Goal: Information Seeking & Learning: Learn about a topic

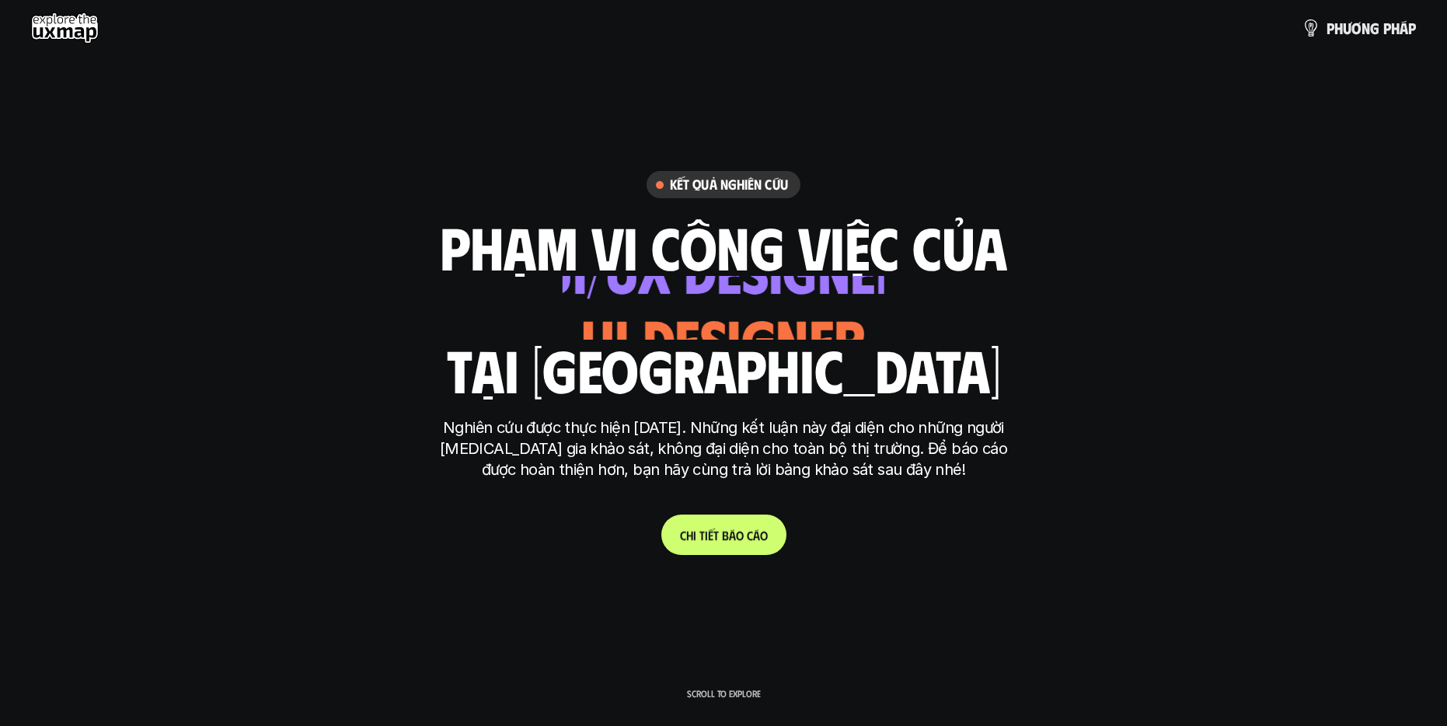
click at [720, 528] on p "C h i t i ế t b á o c á o" at bounding box center [724, 535] width 88 height 15
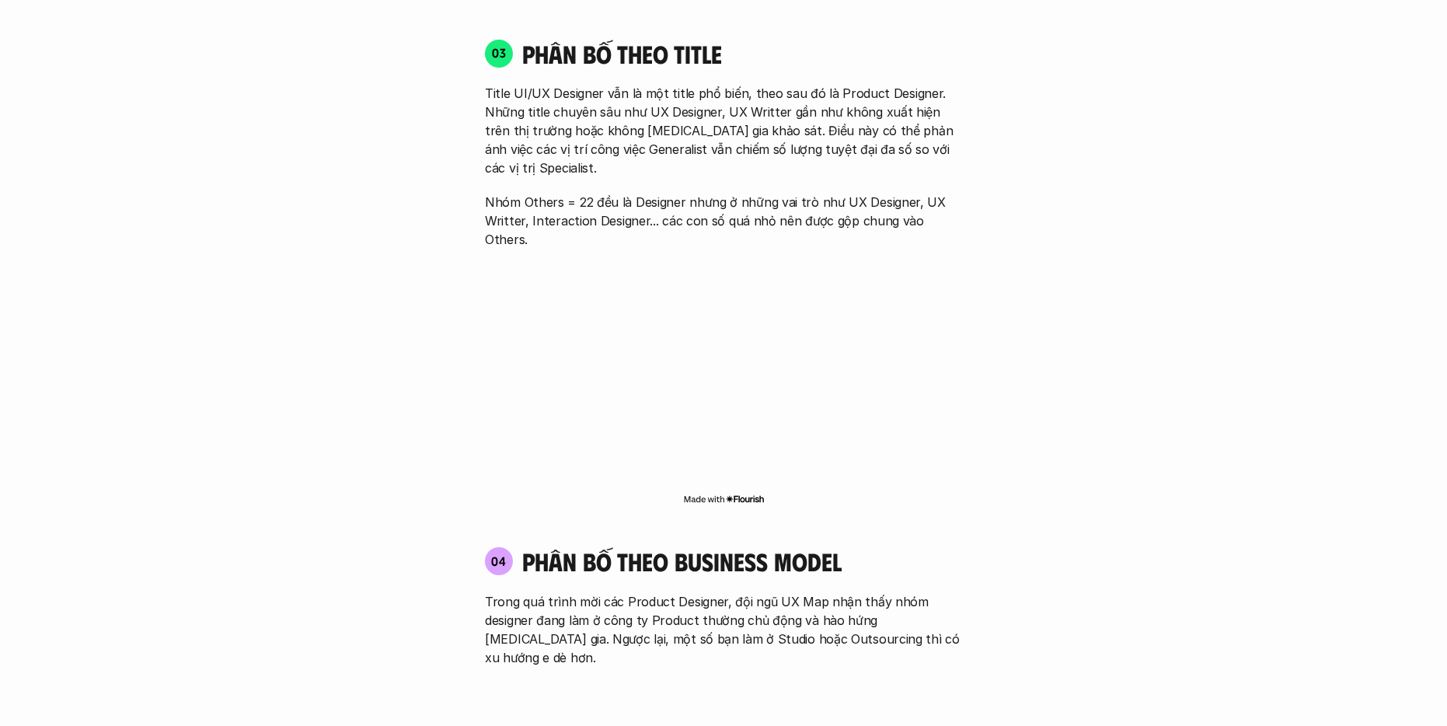
scroll to position [2379, 0]
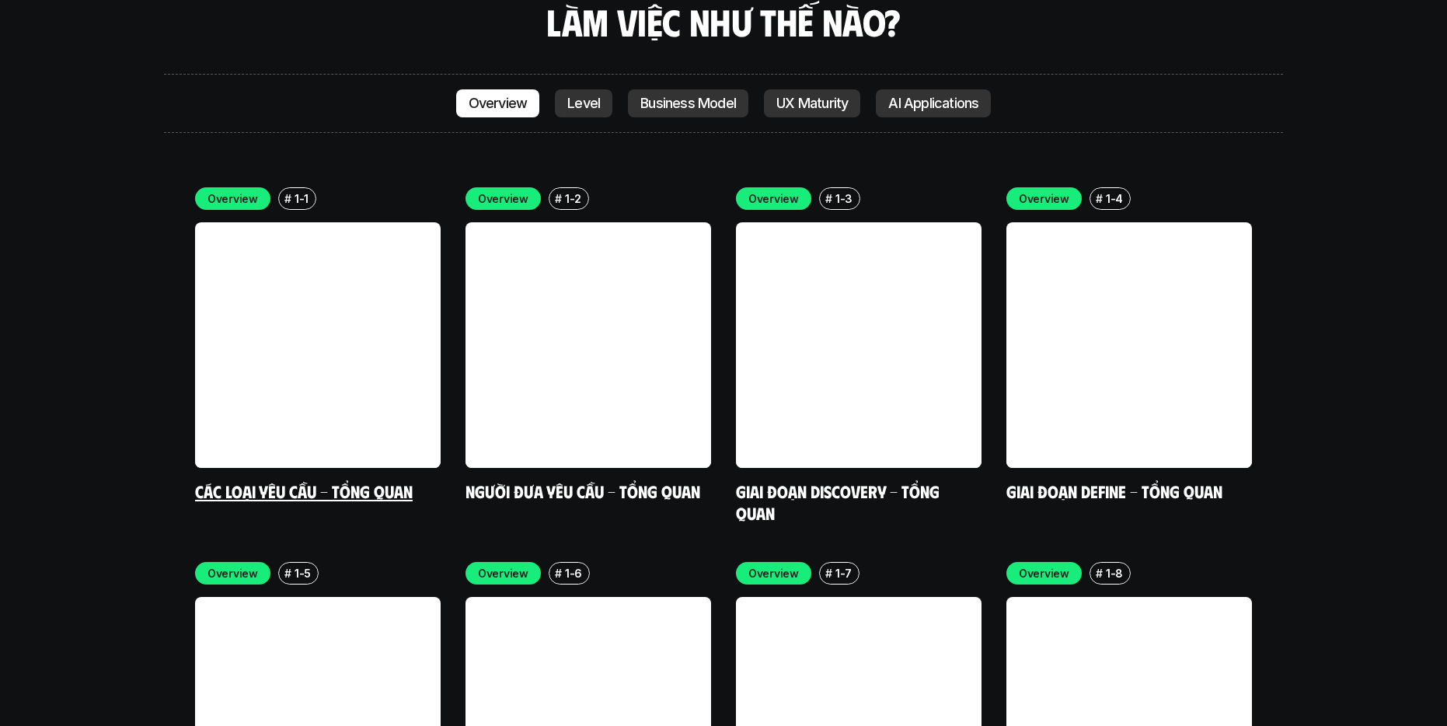
scroll to position [4601, 0]
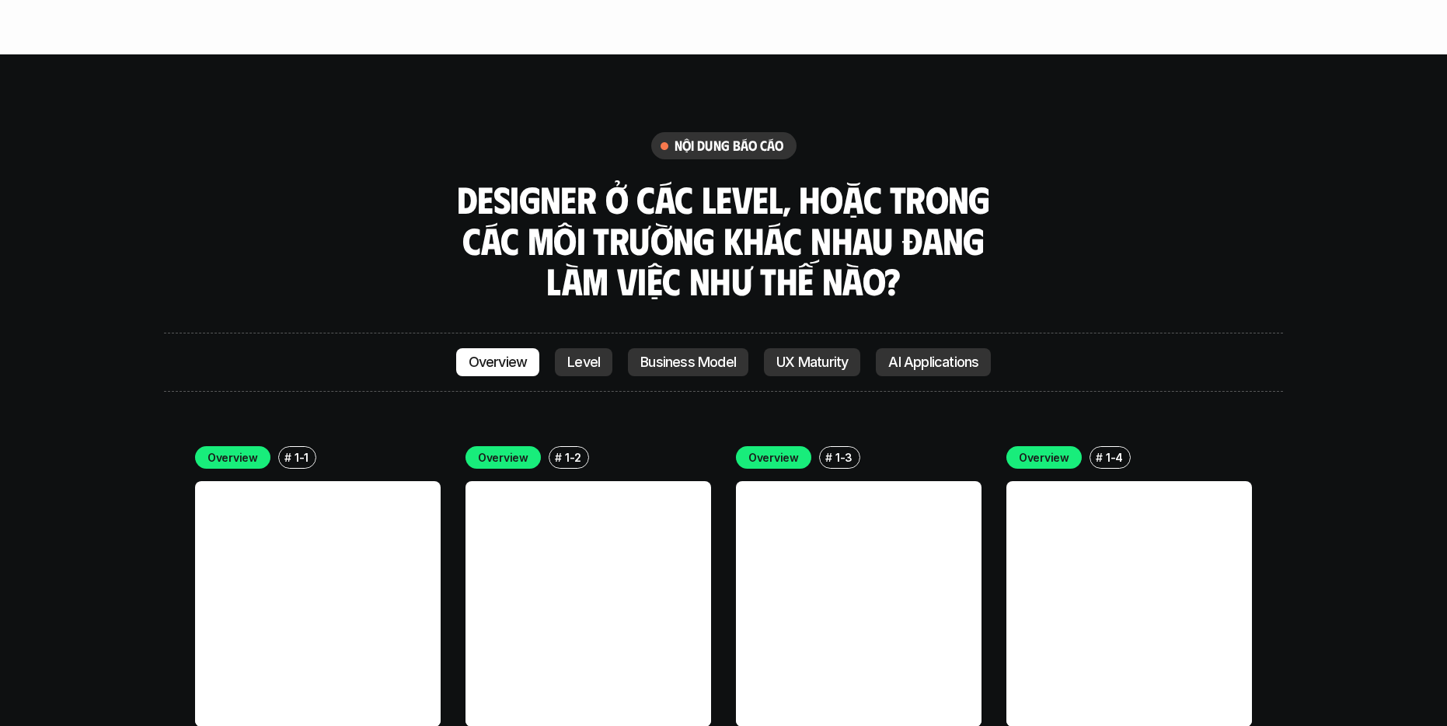
scroll to position [4271, 0]
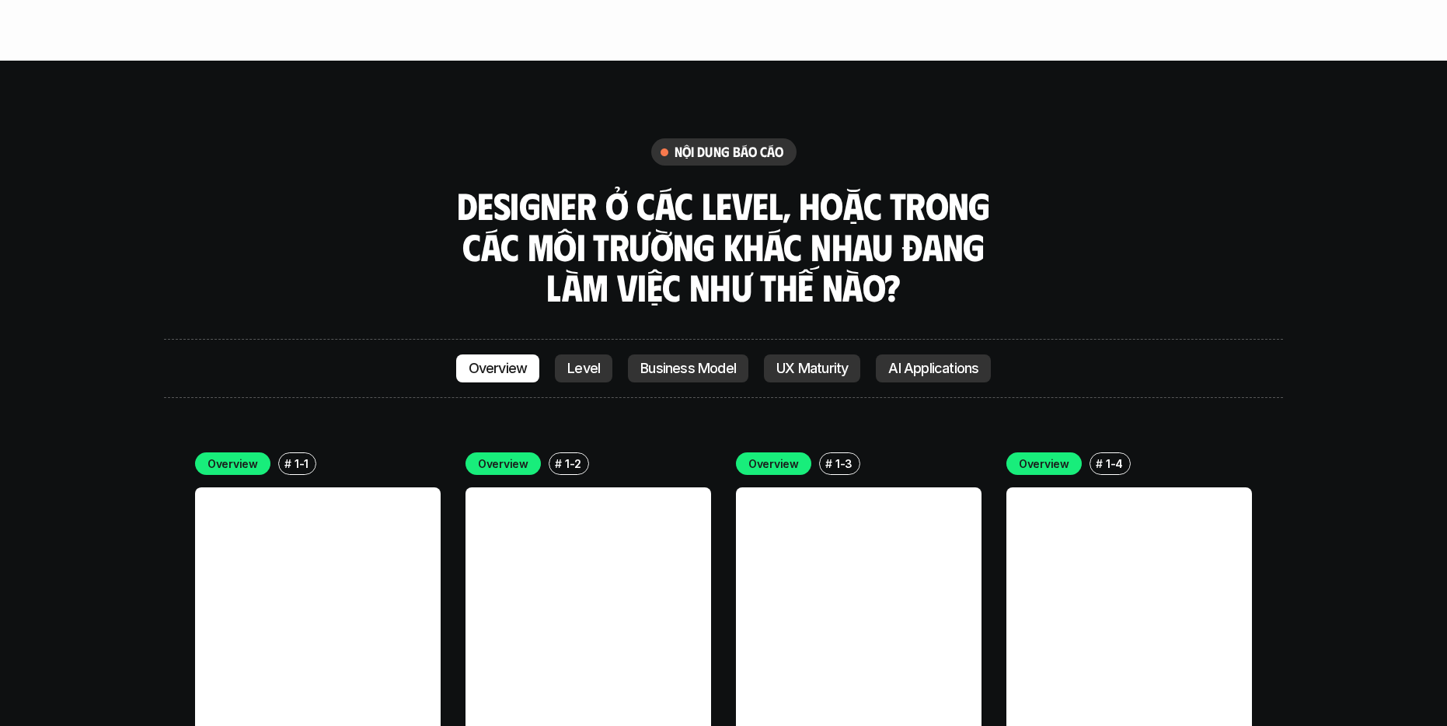
click at [726, 360] on p "Business Model" at bounding box center [688, 368] width 96 height 16
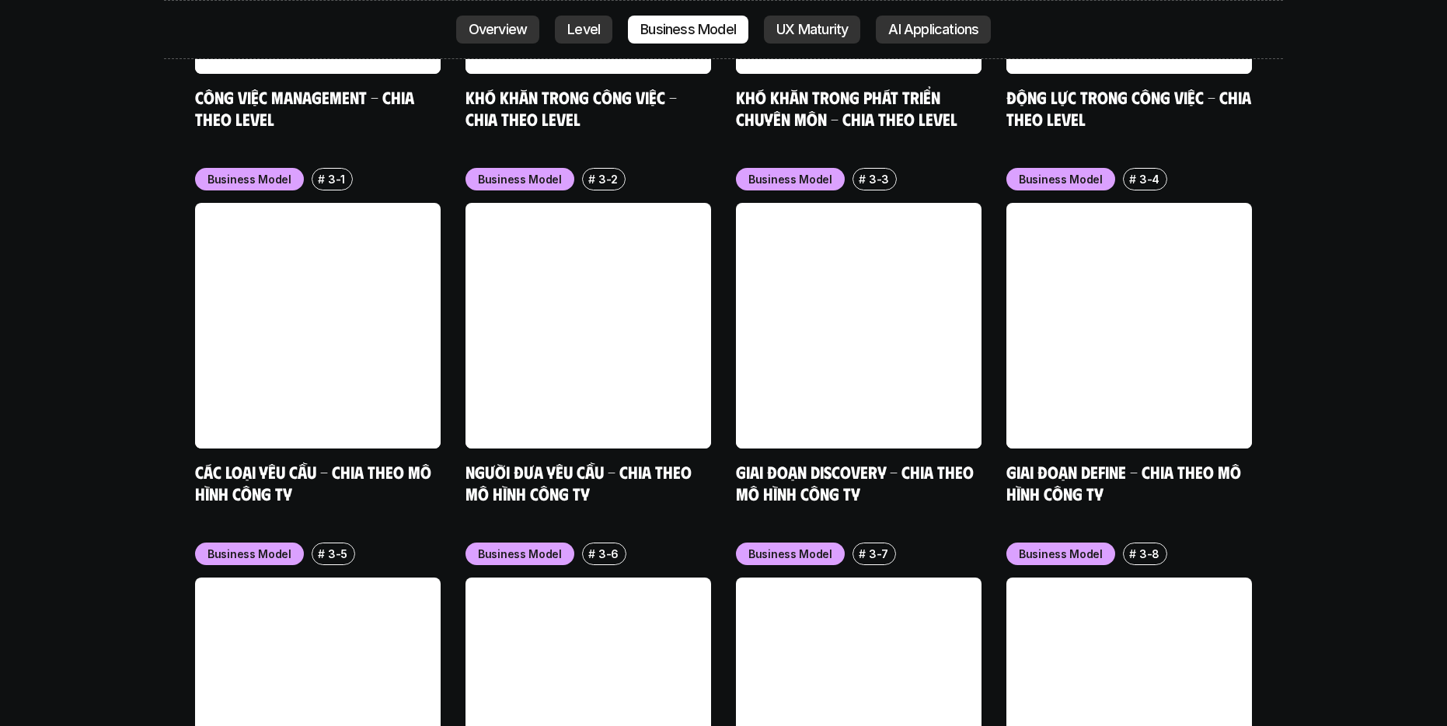
scroll to position [6432, 0]
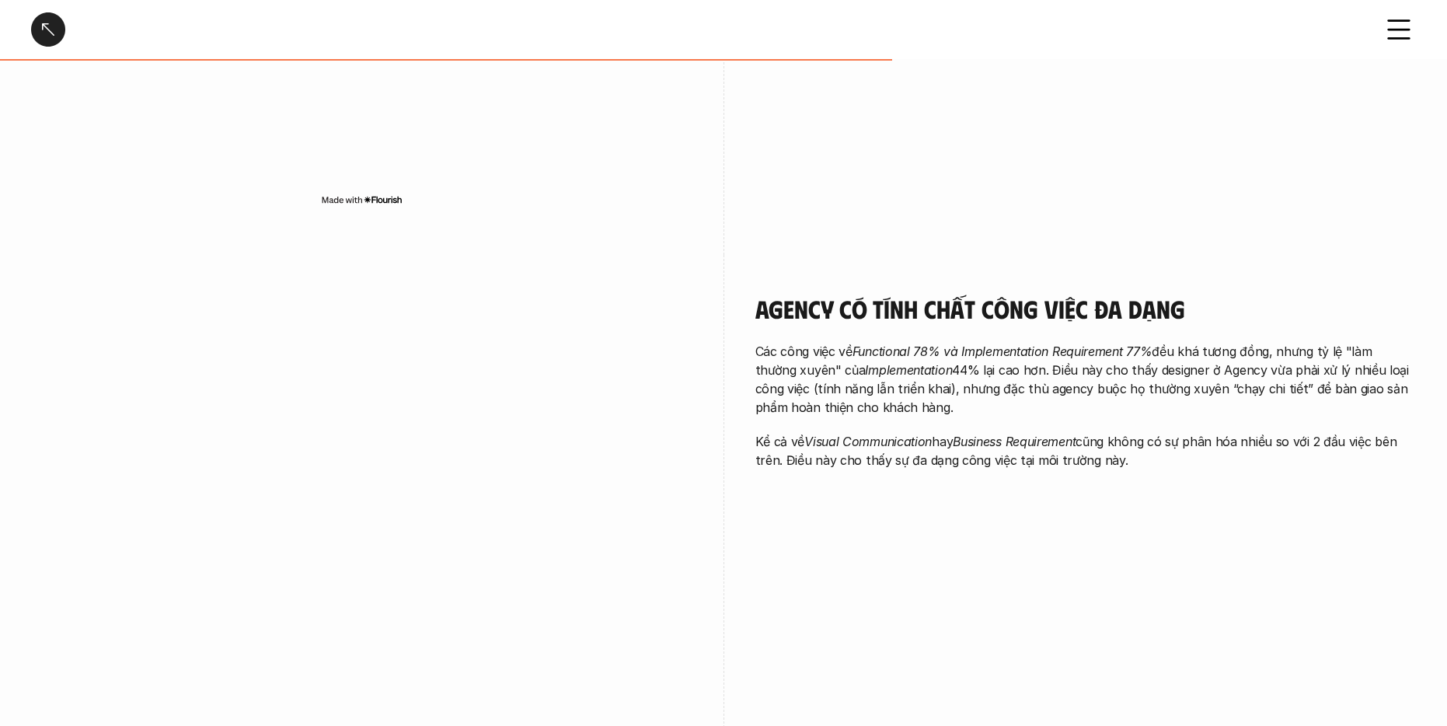
scroll to position [1712, 0]
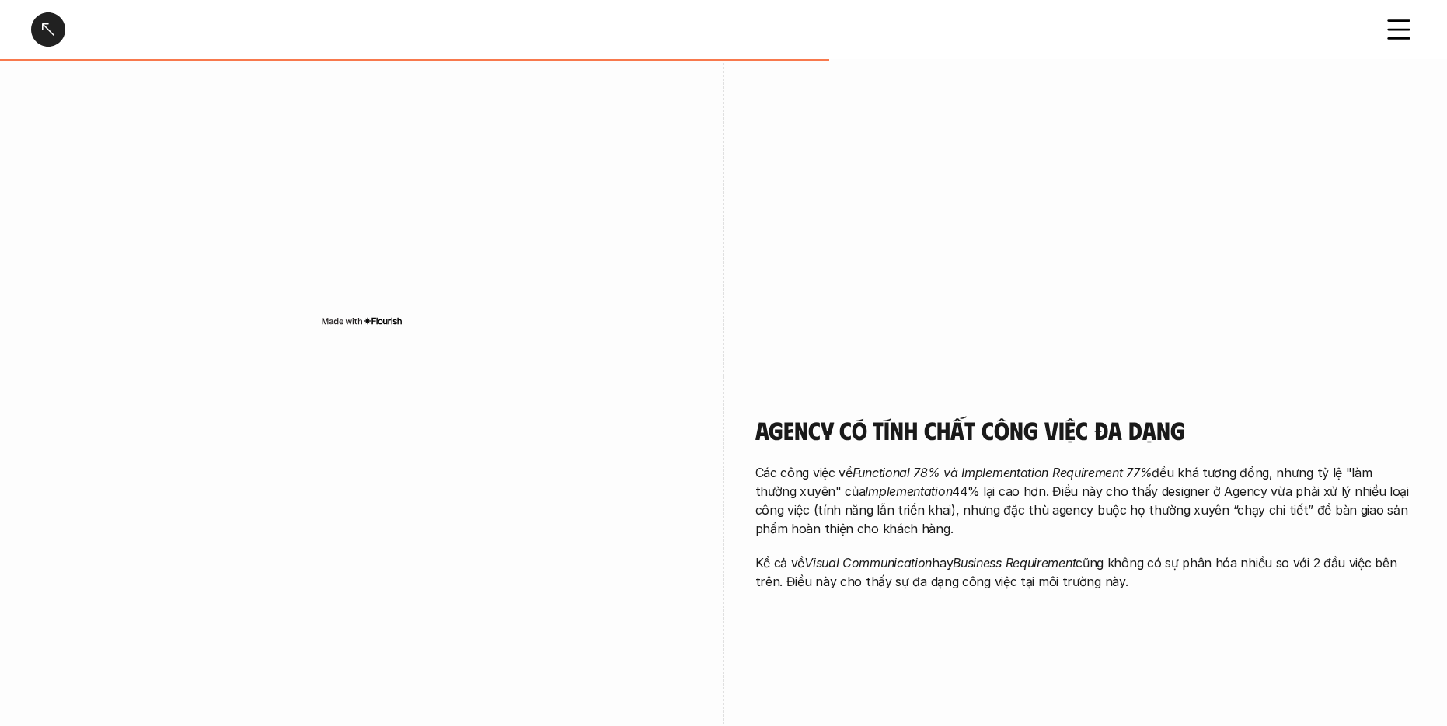
click at [50, 47] on div "Các loại yêu cầu - Chia theo mô hình công ty" at bounding box center [723, 29] width 1447 height 59
click at [50, 42] on div at bounding box center [48, 29] width 34 height 34
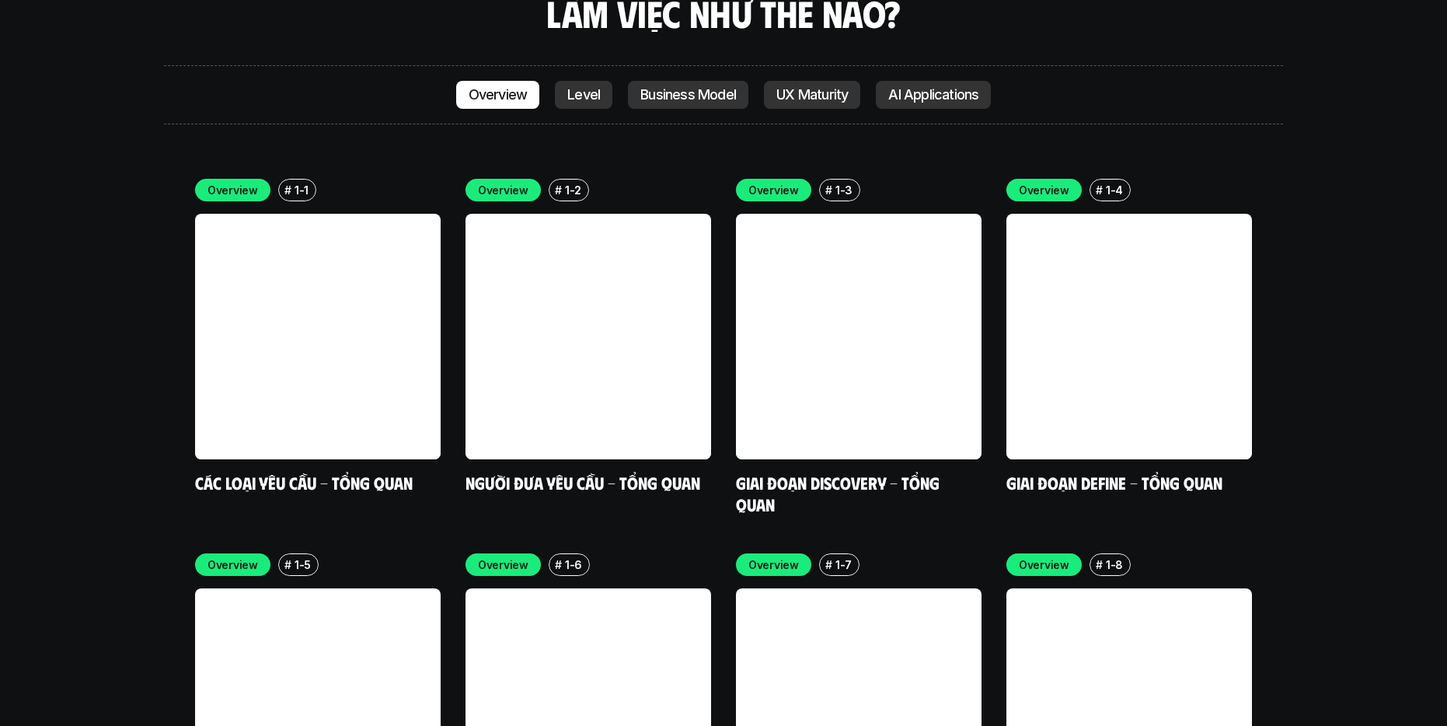
click at [735, 81] on link "Business Model" at bounding box center [688, 95] width 120 height 28
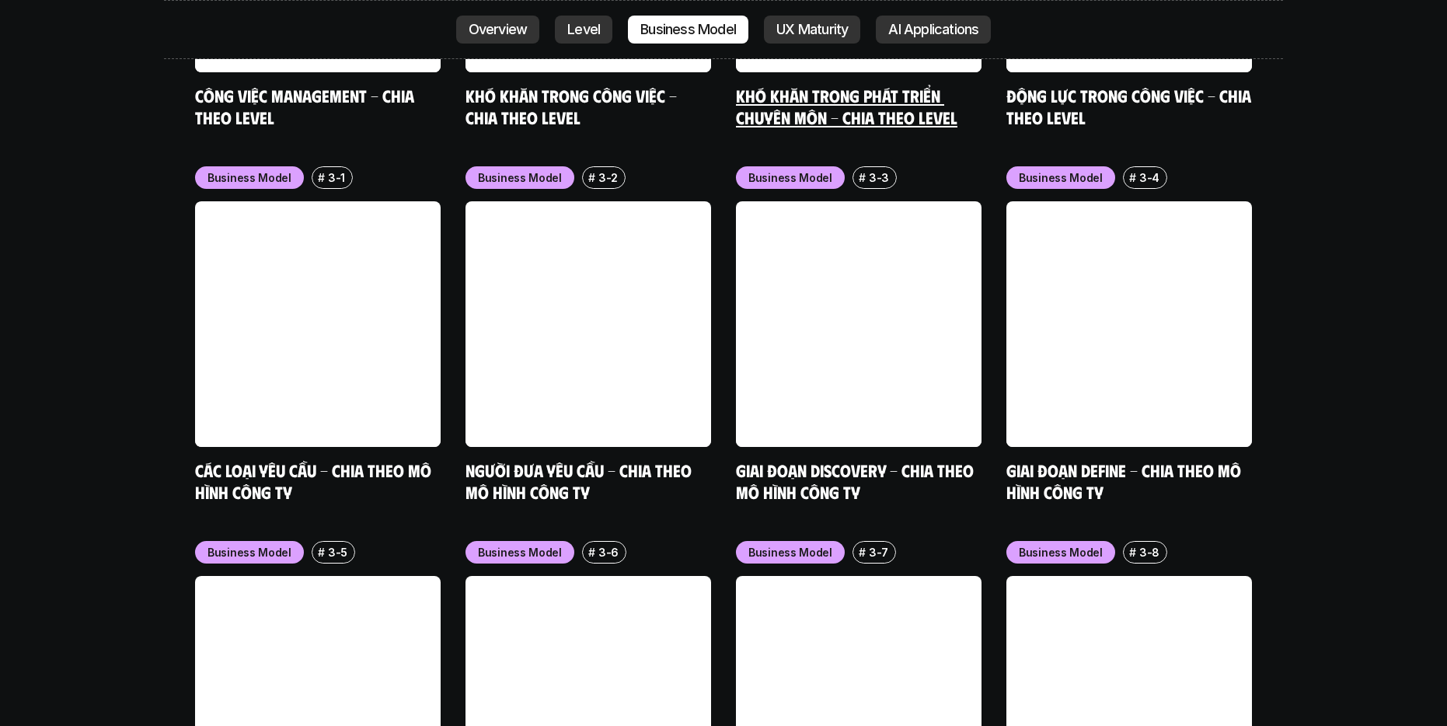
scroll to position [6432, 0]
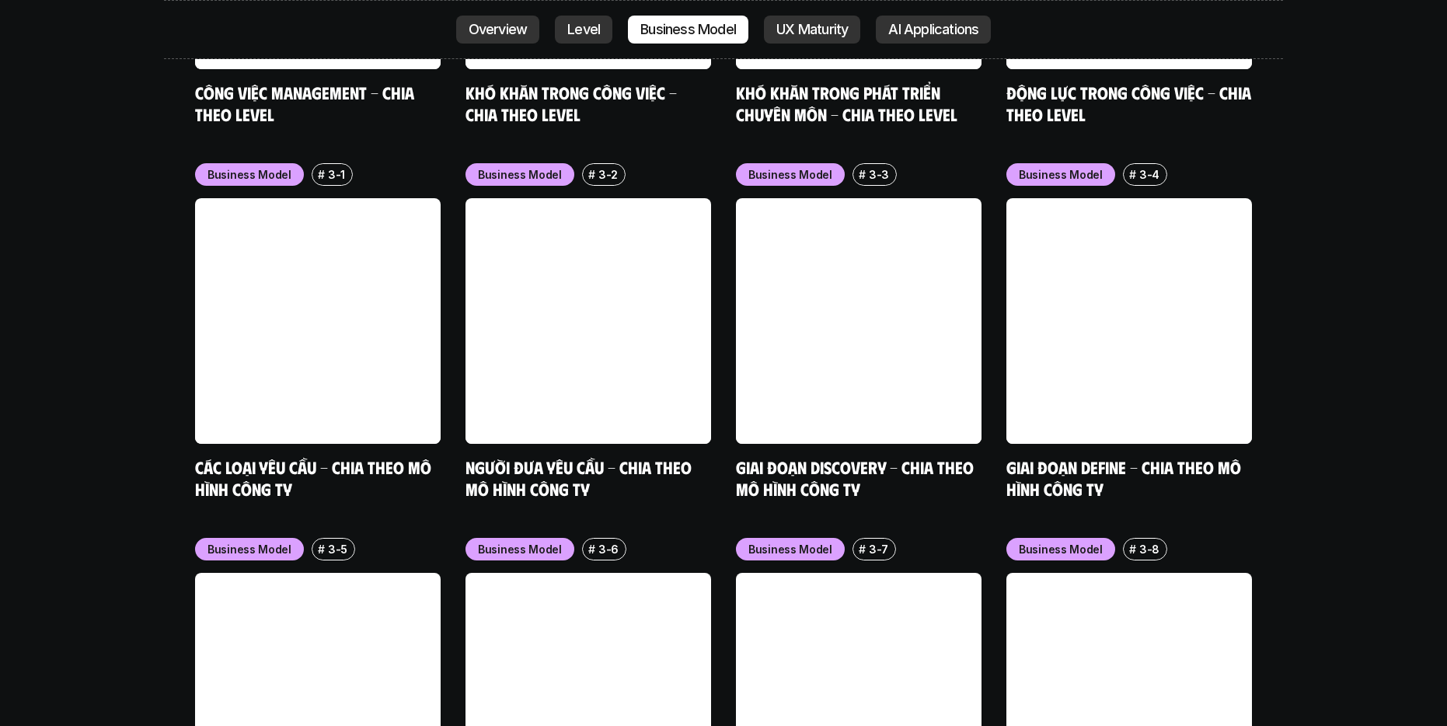
click at [594, 29] on p "Level" at bounding box center [583, 30] width 33 height 16
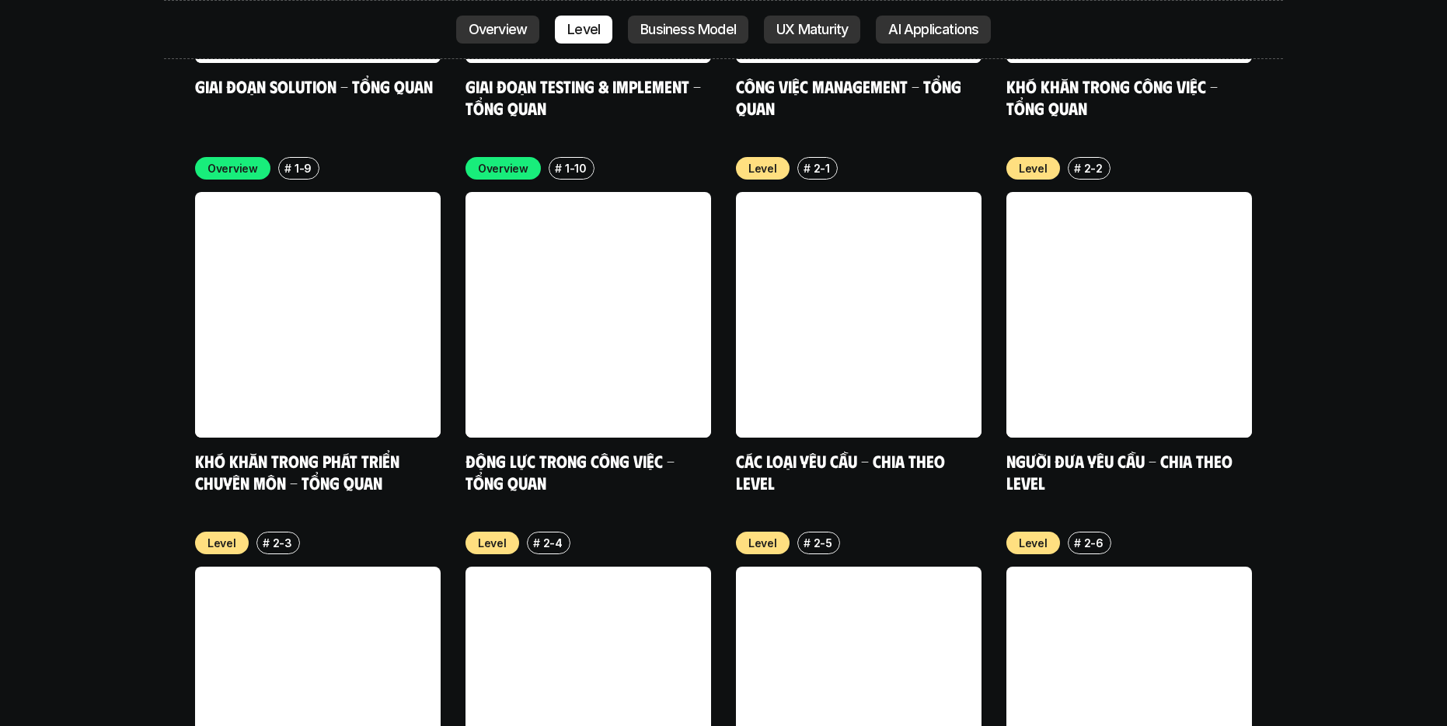
scroll to position [5309, 0]
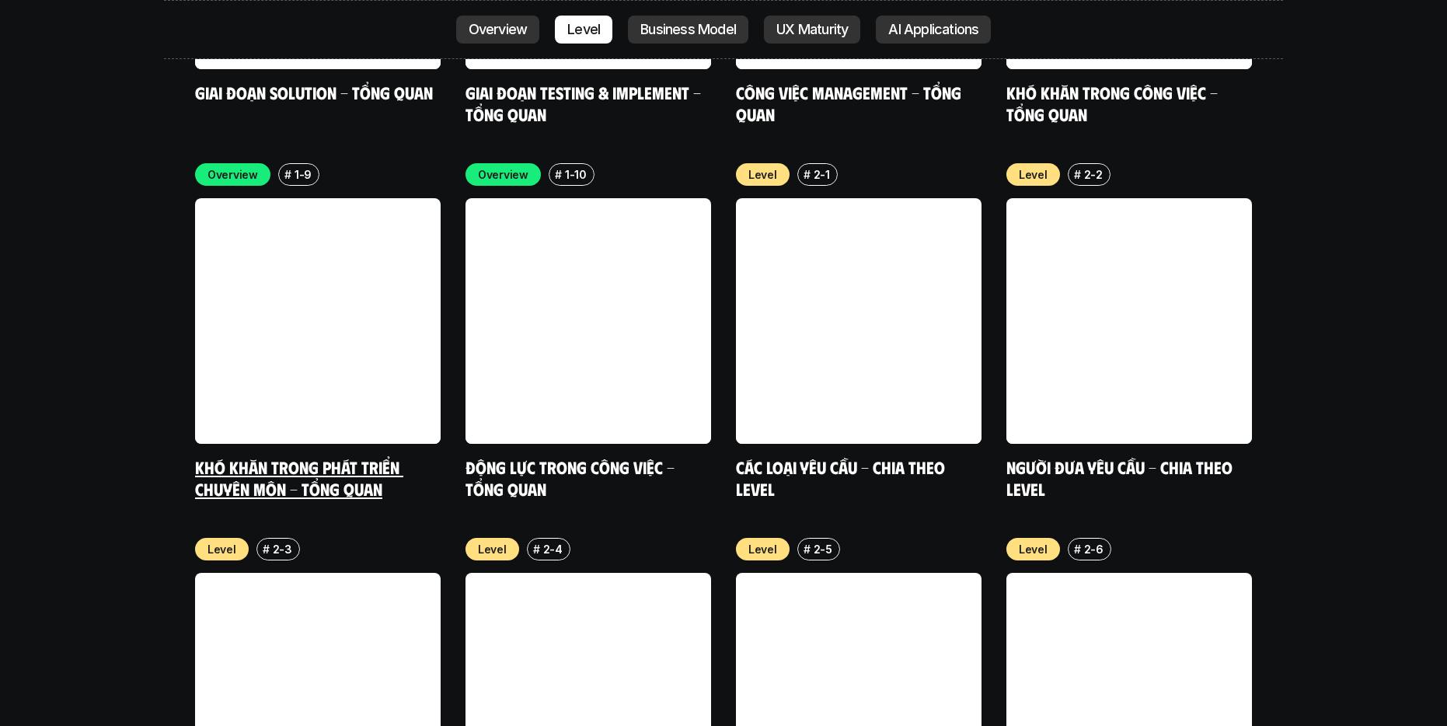
click at [420, 287] on link at bounding box center [318, 321] width 246 height 246
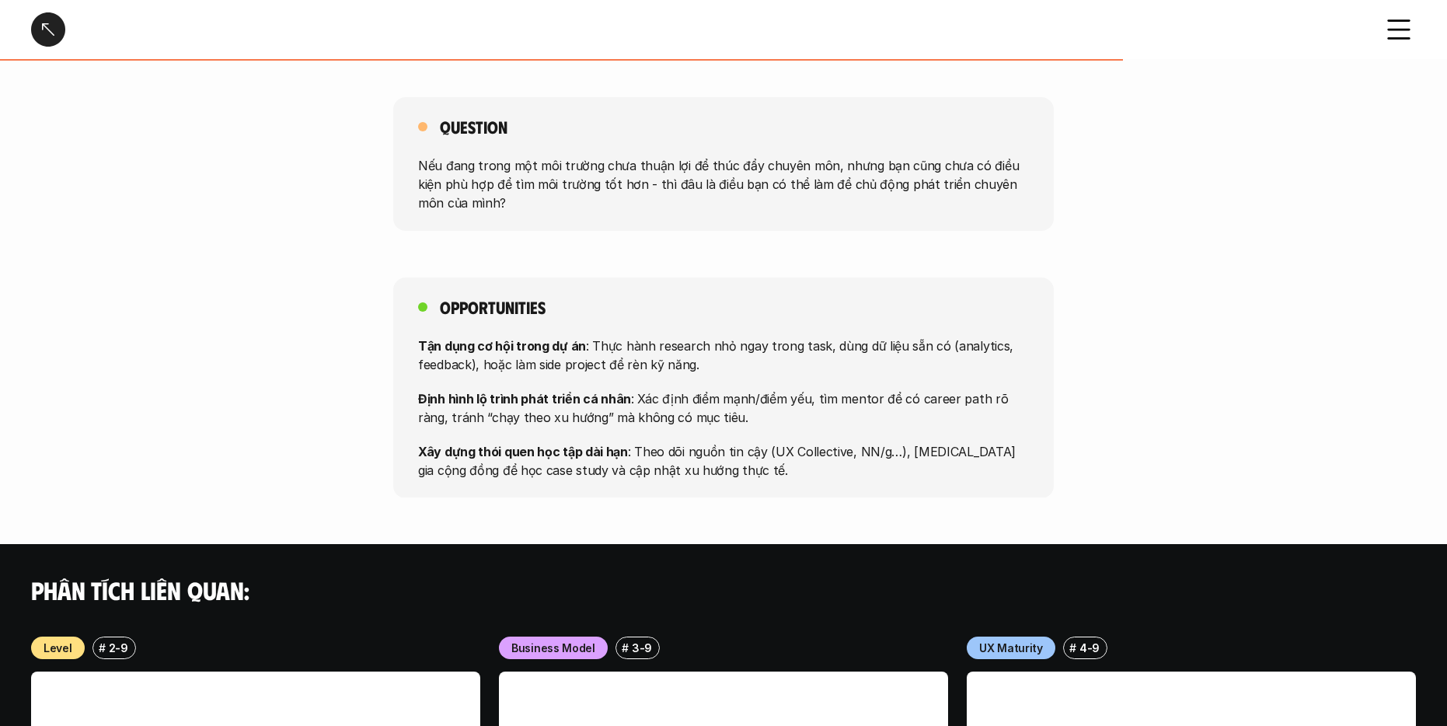
scroll to position [1049, 0]
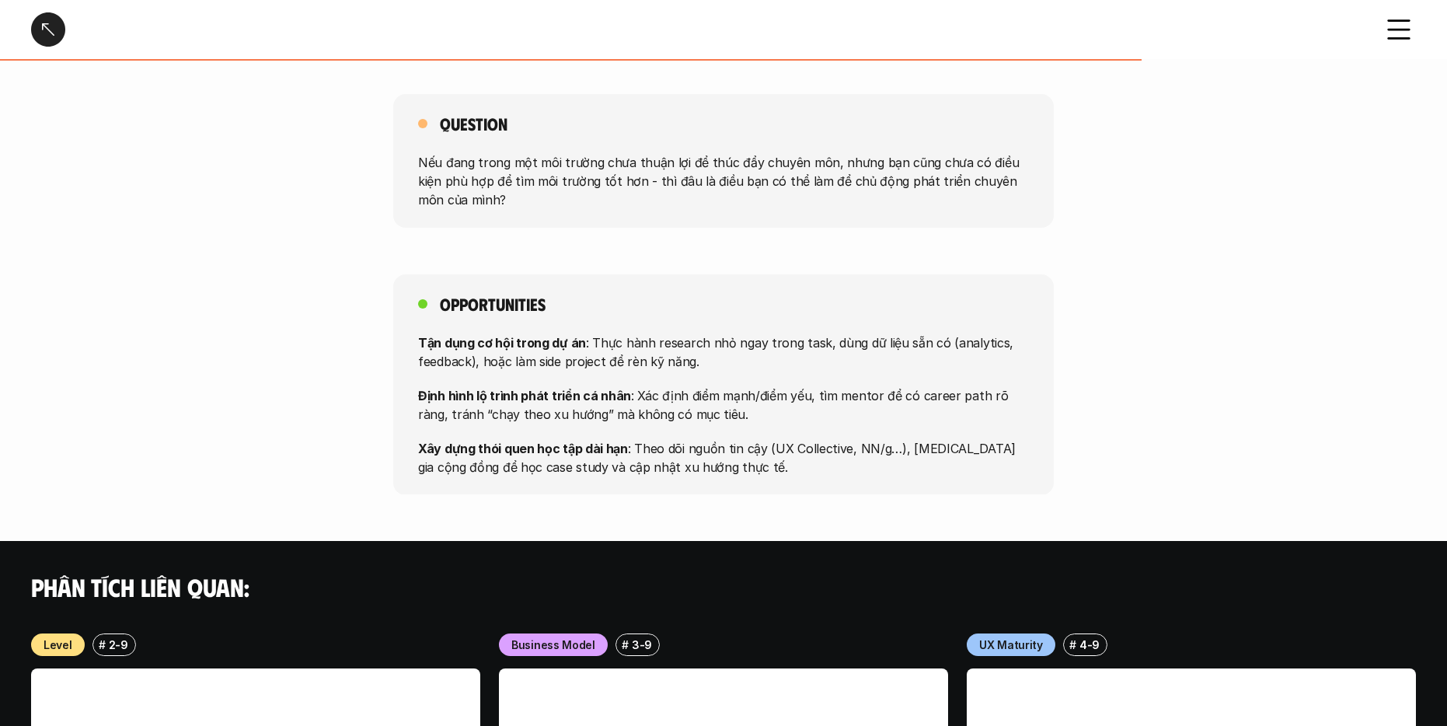
click at [30, 20] on div "Khó khăn trong phát triển chuyên môn - Tổng quan" at bounding box center [723, 29] width 1447 height 59
click at [52, 26] on div at bounding box center [48, 29] width 34 height 34
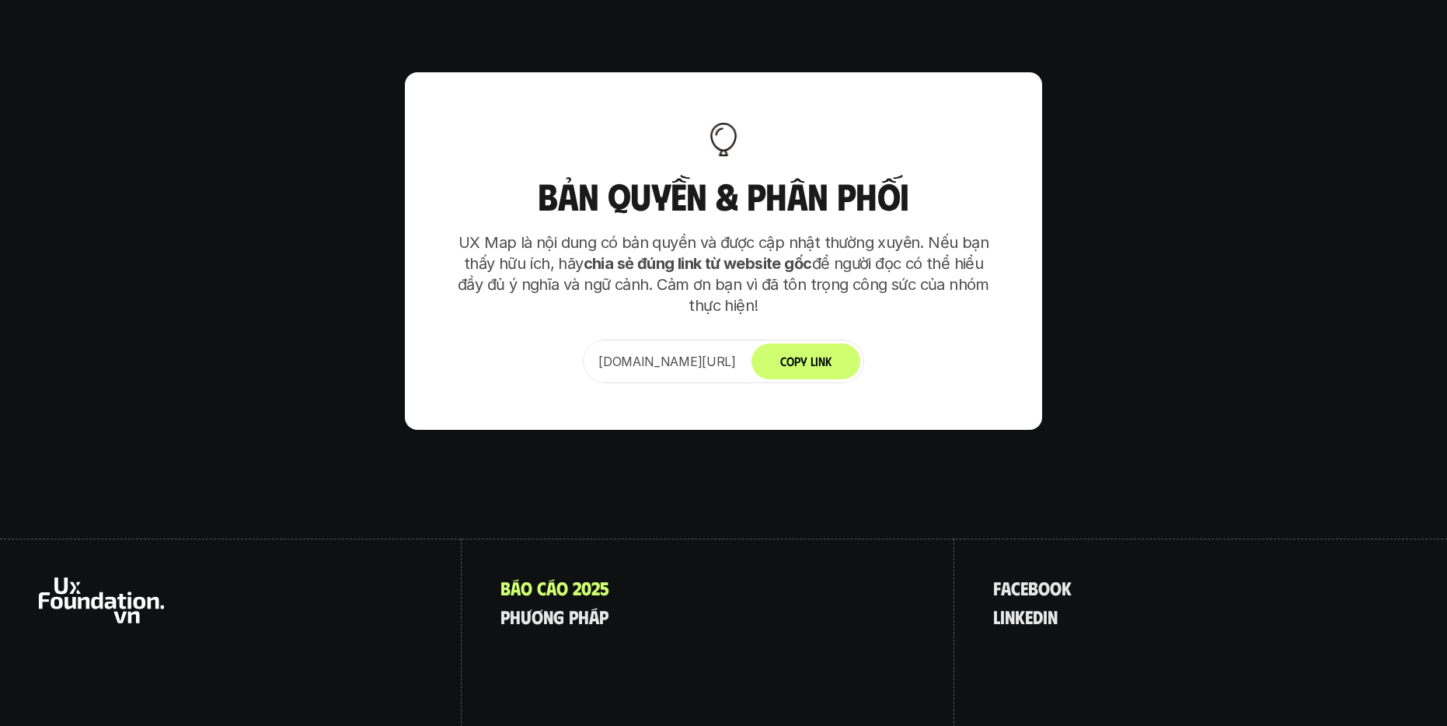
scroll to position [9756, 0]
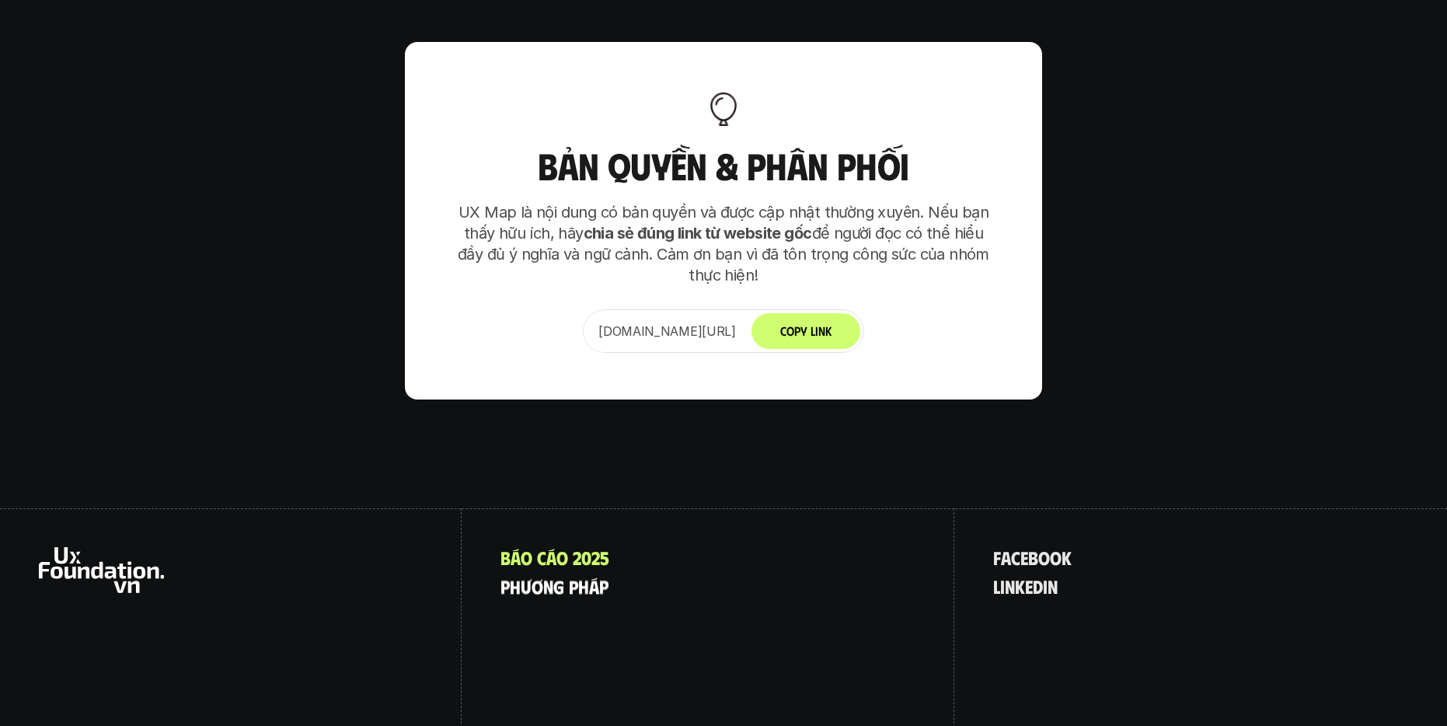
click at [541, 576] on p "p h ư ơ n g p h á p" at bounding box center [554, 586] width 108 height 20
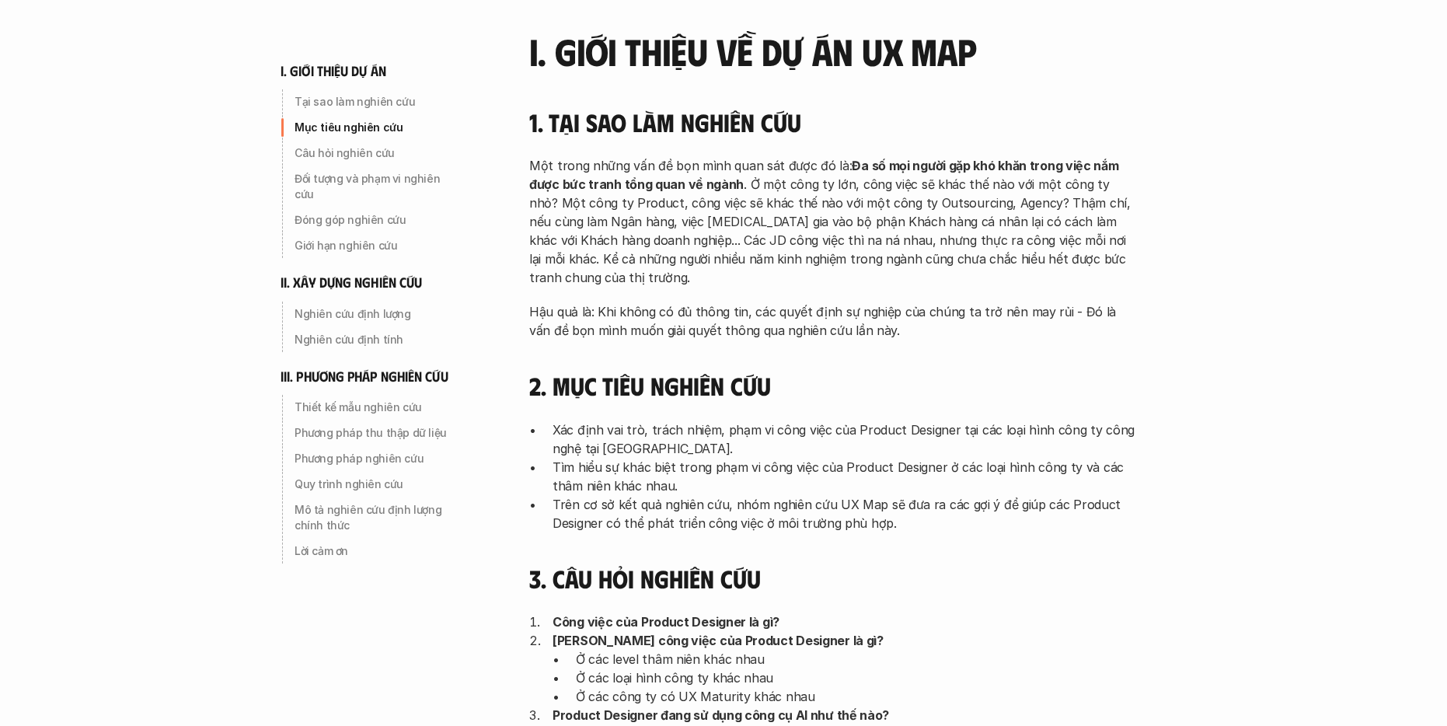
scroll to position [208, 0]
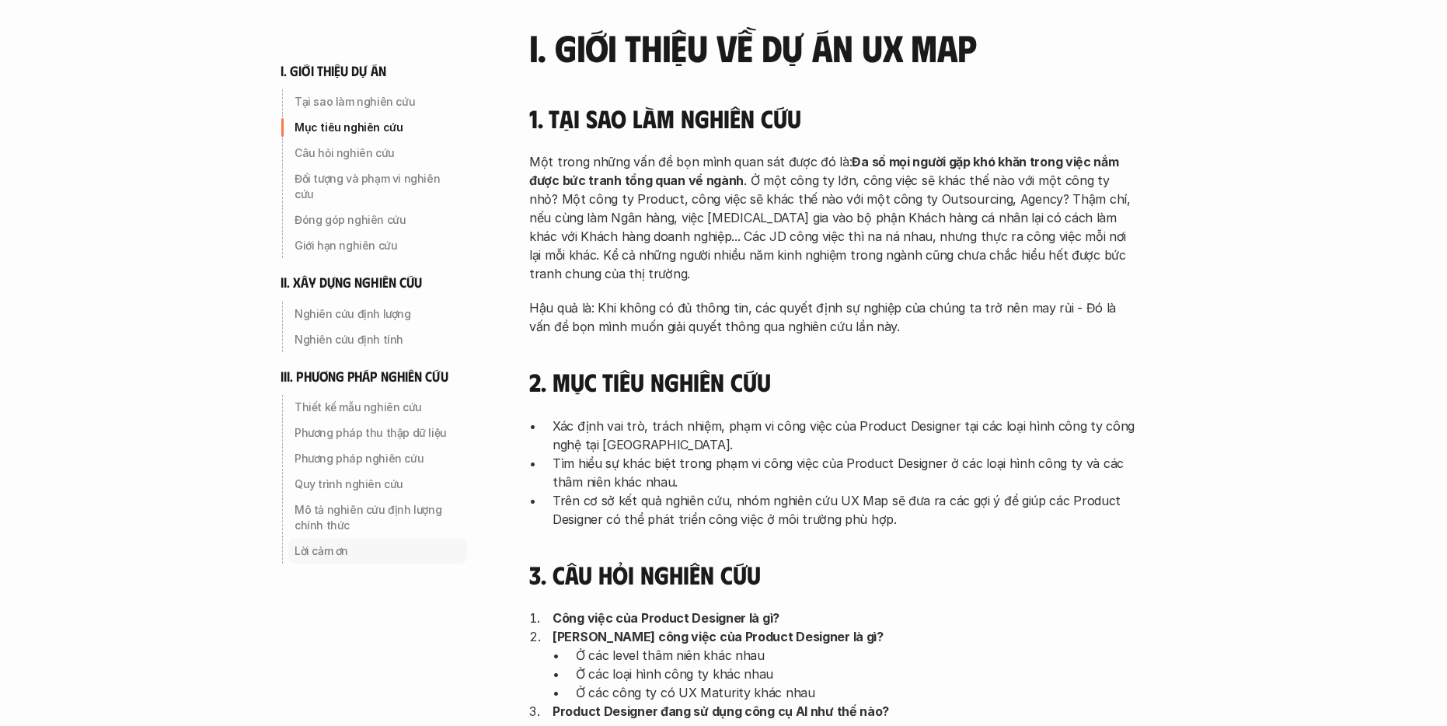
click at [337, 543] on p "Lời cảm ơn" at bounding box center [377, 551] width 166 height 16
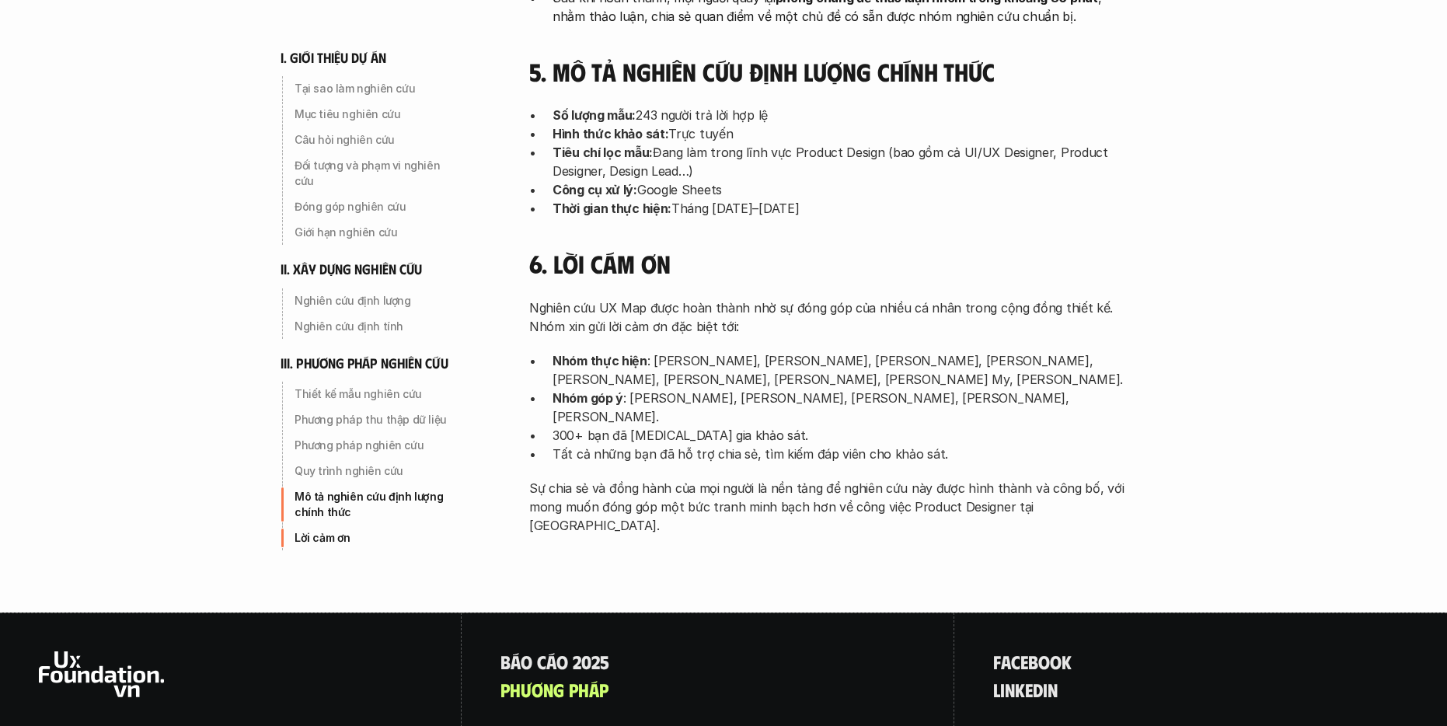
scroll to position [4966, 0]
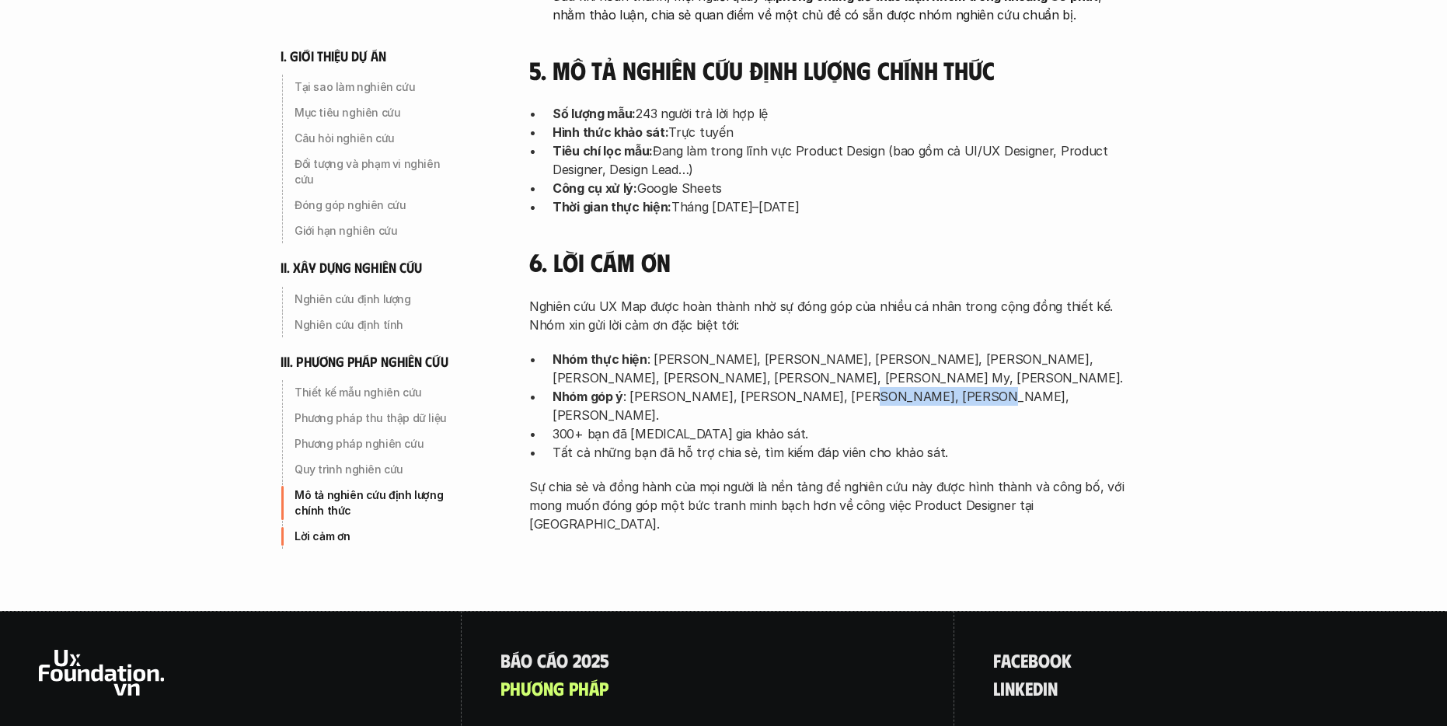
drag, startPoint x: 841, startPoint y: 266, endPoint x: 954, endPoint y: 270, distance: 113.5
click at [954, 387] on p "Nhóm góp ý : Hoàng Nguyễn, Thái Lâm, Hiếu Văn, Tôn Đức Thăng Long, Nguyễn Anh Q…" at bounding box center [843, 405] width 583 height 37
click at [955, 387] on p "Nhóm góp ý : Hoàng Nguyễn, Thái Lâm, Hiếu Văn, Tôn Đức Thăng Long, Nguyễn Anh Q…" at bounding box center [843, 405] width 583 height 37
drag, startPoint x: 725, startPoint y: 265, endPoint x: 775, endPoint y: 265, distance: 49.7
click at [775, 387] on p "Nhóm góp ý : Hoàng Nguyễn, Thái Lâm, Hiếu Văn, Tôn Đức Thăng Long, Nguyễn Anh Q…" at bounding box center [843, 405] width 583 height 37
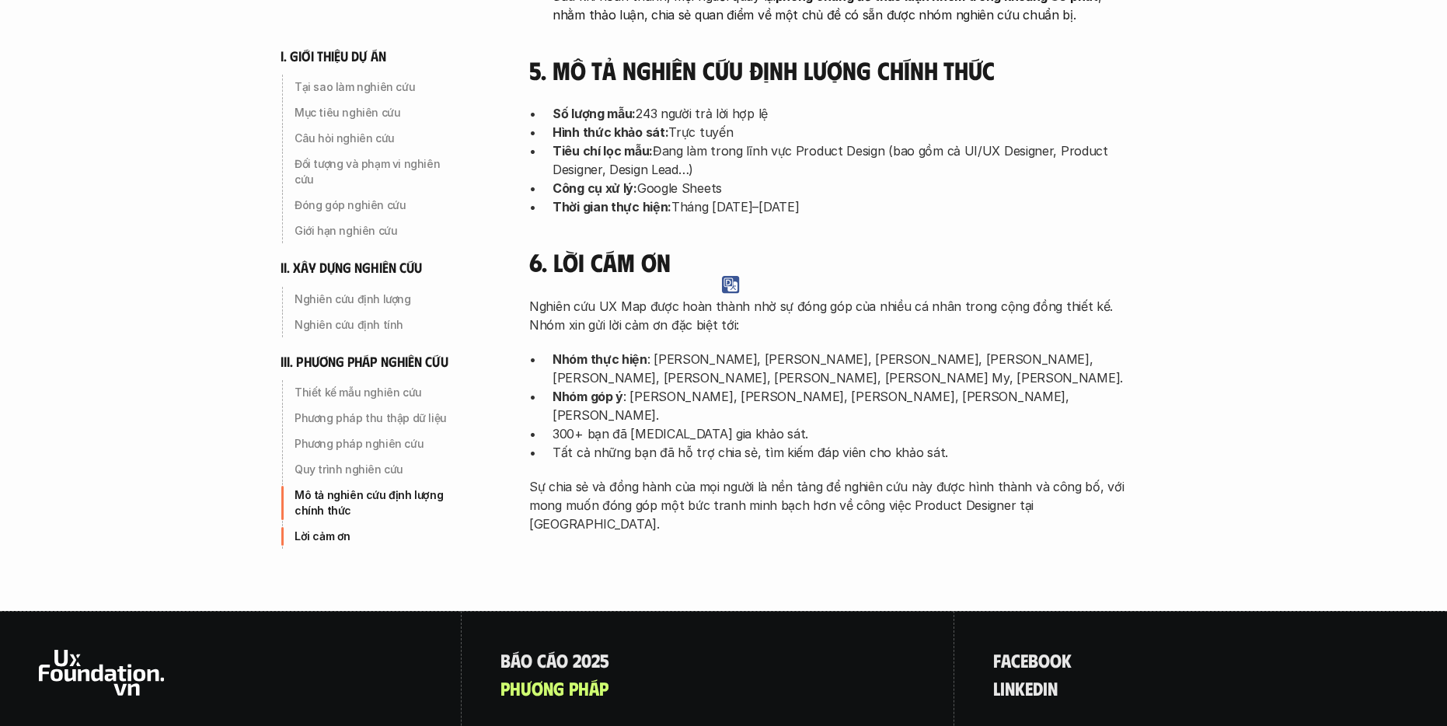
click at [781, 424] on p "300+ bạn đã tham gia khảo sát." at bounding box center [843, 433] width 583 height 19
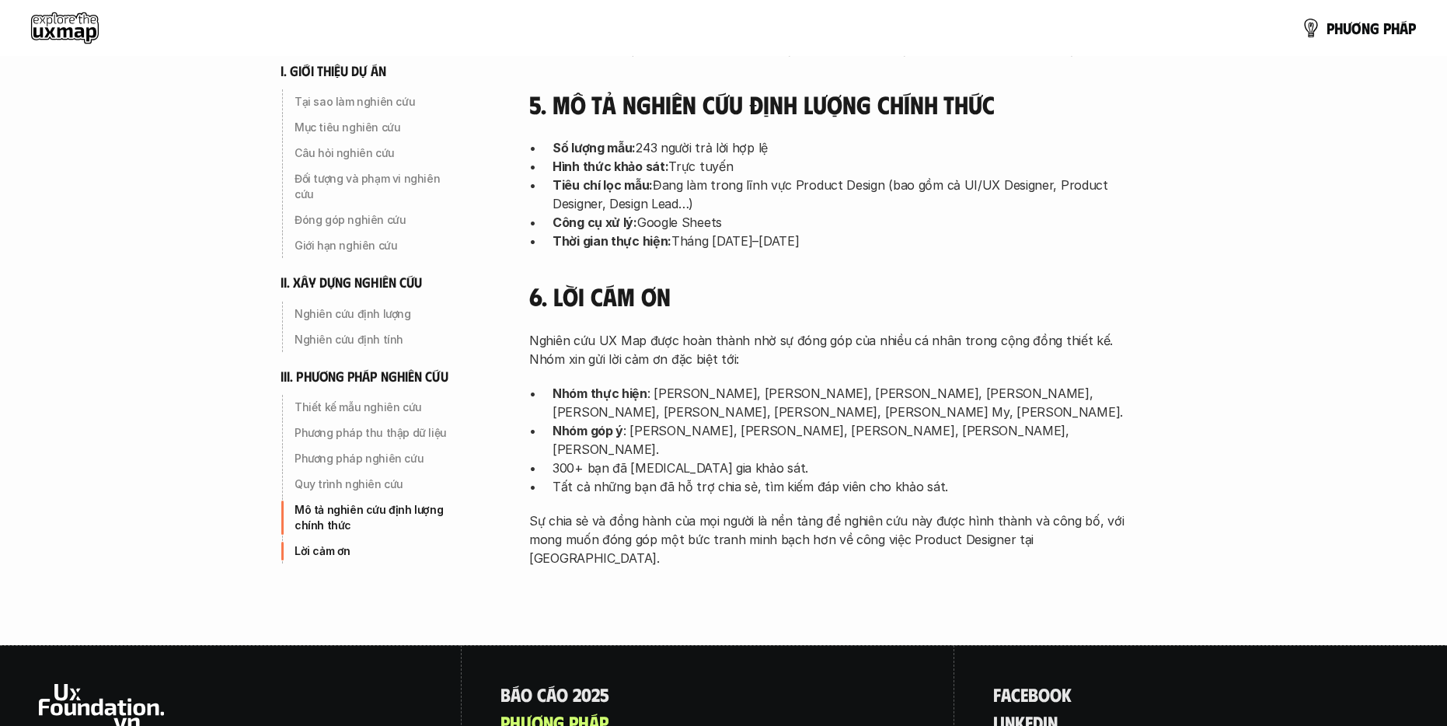
scroll to position [4923, 0]
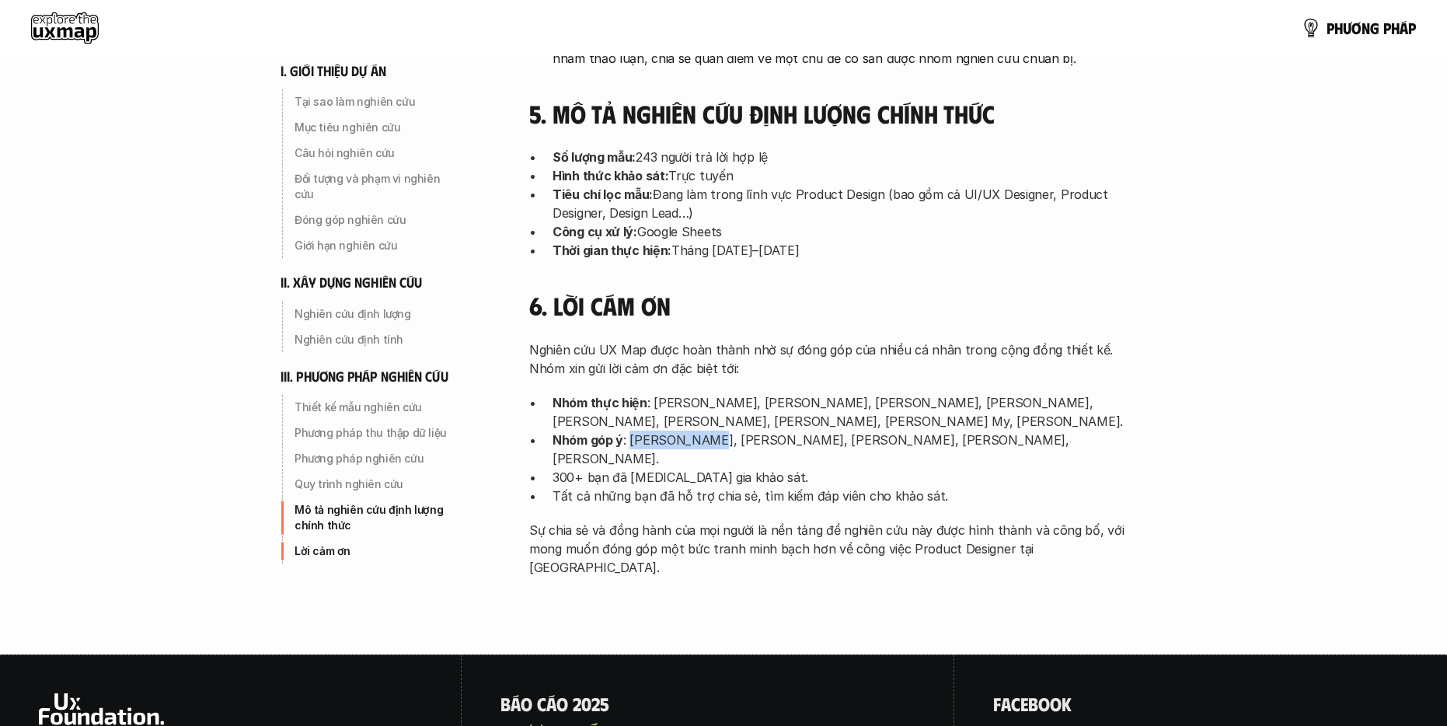
drag, startPoint x: 715, startPoint y: 306, endPoint x: 632, endPoint y: 310, distance: 82.4
click at [633, 430] on p "Nhóm góp ý : Hoàng Nguyễn, Thái Lâm, Hiếu Văn, Tôn Đức Thăng Long, Nguyễn Anh Q…" at bounding box center [843, 448] width 583 height 37
click at [632, 430] on p "Nhóm góp ý : Hoàng Nguyễn, Thái Lâm, Hiếu Văn, Tôn Đức Thăng Long, Nguyễn Anh Q…" at bounding box center [843, 448] width 583 height 37
drag, startPoint x: 632, startPoint y: 308, endPoint x: 711, endPoint y: 315, distance: 78.8
click at [711, 430] on p "Nhóm góp ý : Hoàng Nguyễn, Thái Lâm, Hiếu Văn, Tôn Đức Thăng Long, Nguyễn Anh Q…" at bounding box center [843, 448] width 583 height 37
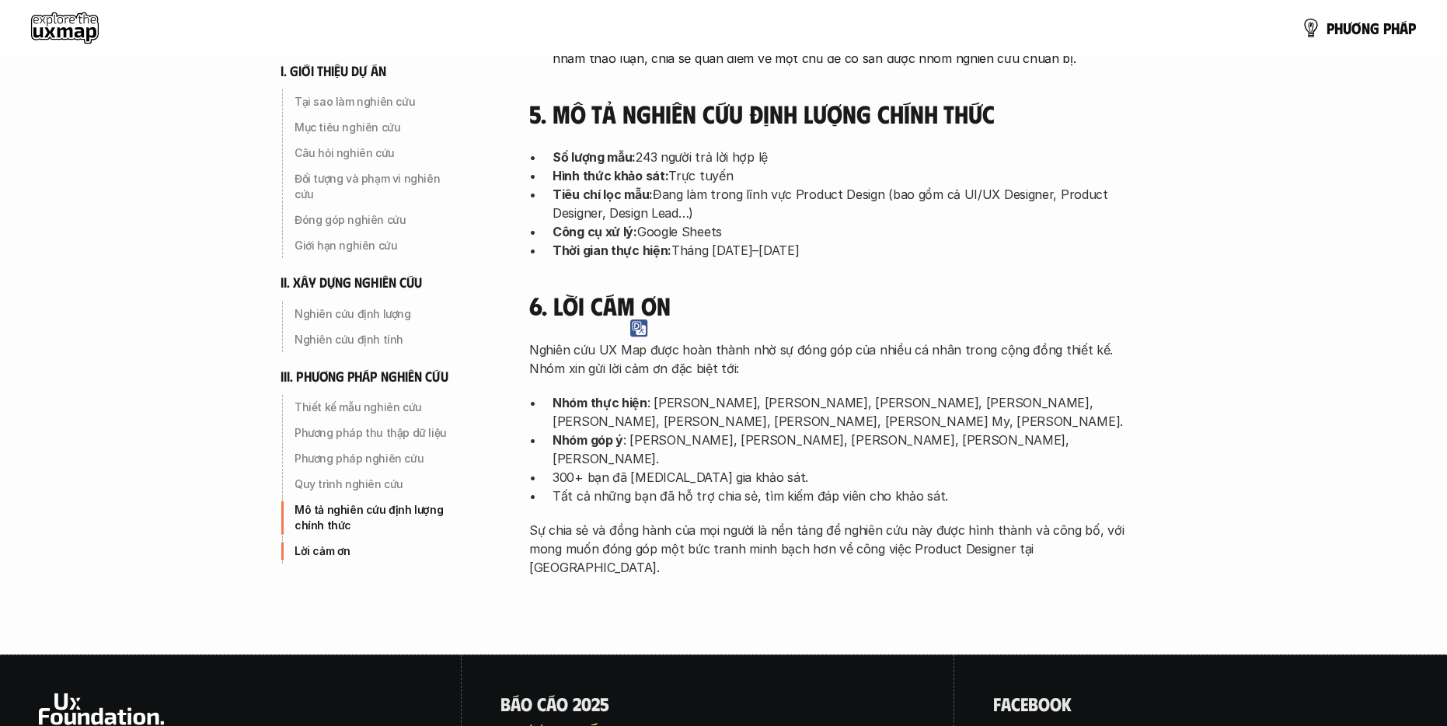
click at [963, 430] on p "Nhóm góp ý : Hoàng Nguyễn, Thái Lâm, Hiếu Văn, Tôn Đức Thăng Long, Nguyễn Anh Q…" at bounding box center [843, 448] width 583 height 37
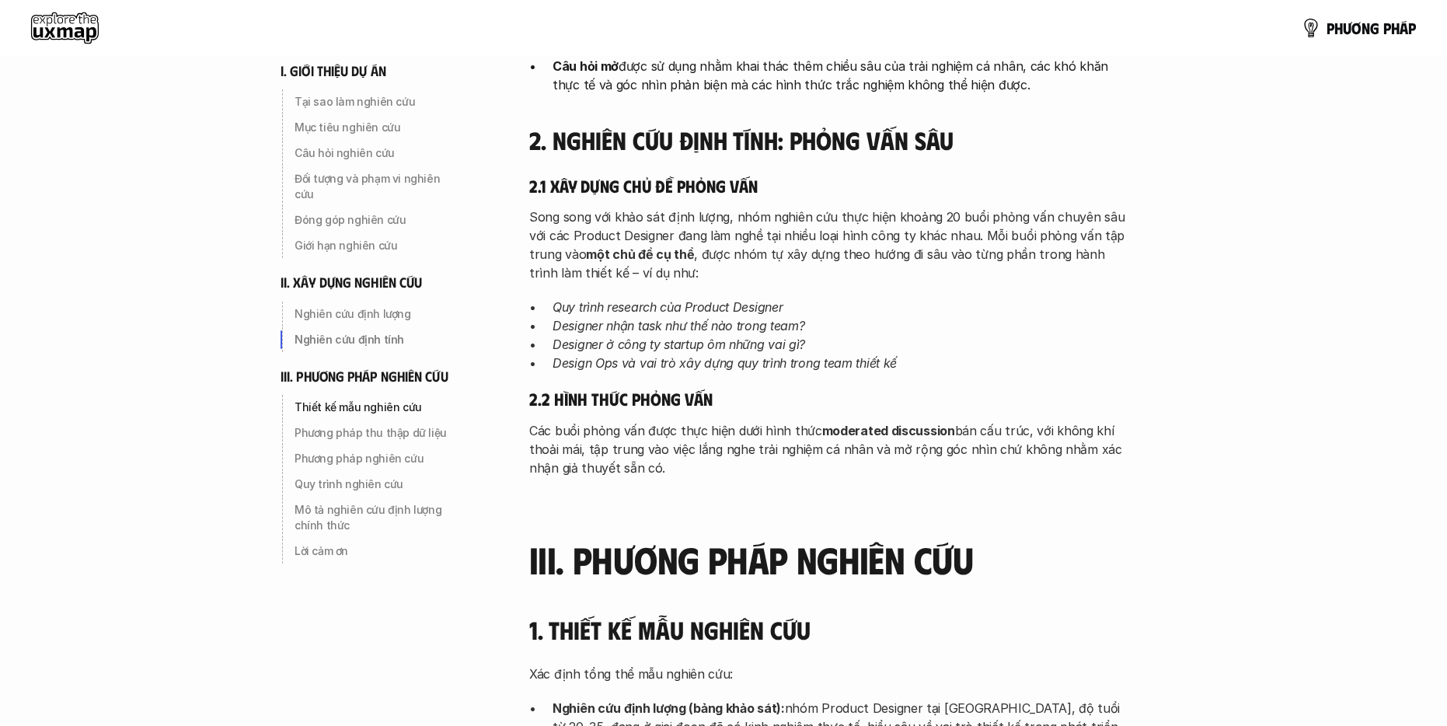
scroll to position [2990, 0]
